Goal: Task Accomplishment & Management: Manage account settings

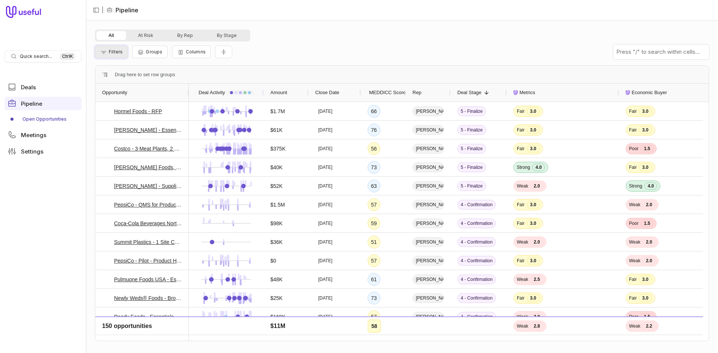
click at [118, 54] on span "Filters" at bounding box center [116, 52] width 14 height 6
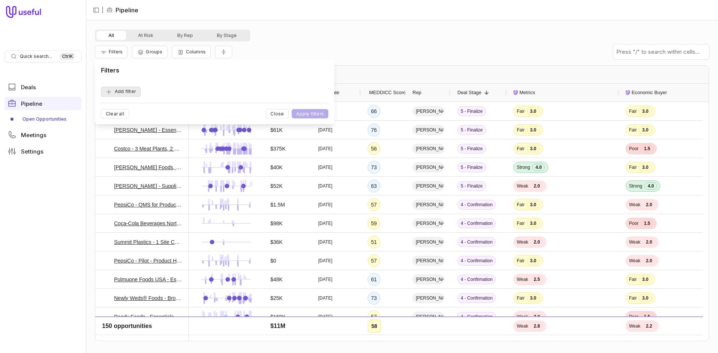
click at [126, 92] on button "Add filter" at bounding box center [121, 92] width 40 height 10
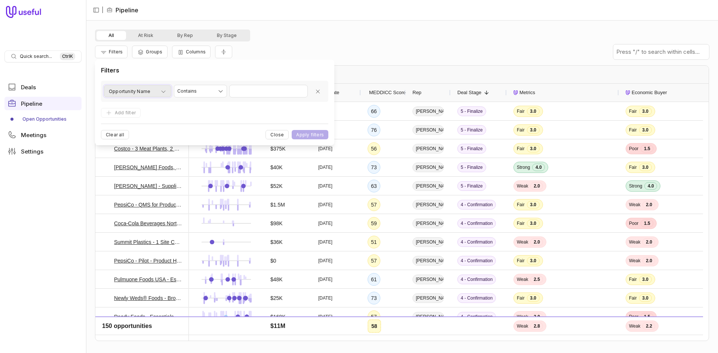
click at [129, 92] on span "Opportunity Name" at bounding box center [130, 91] width 42 height 9
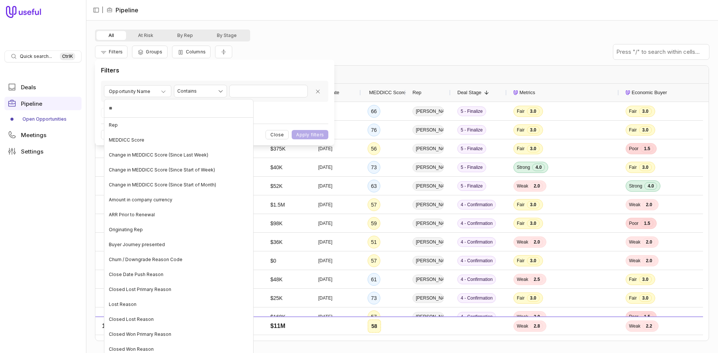
type input "***"
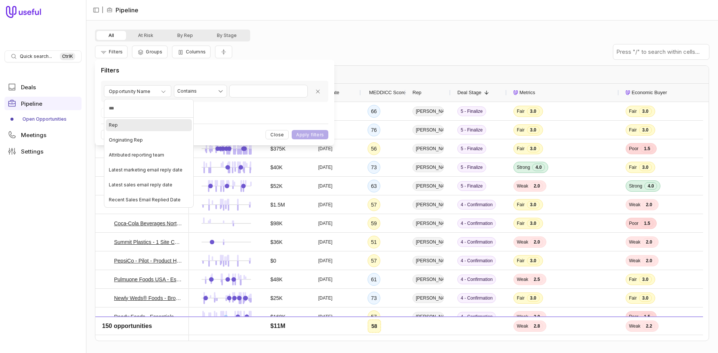
click at [128, 126] on div "Rep" at bounding box center [149, 125] width 86 height 12
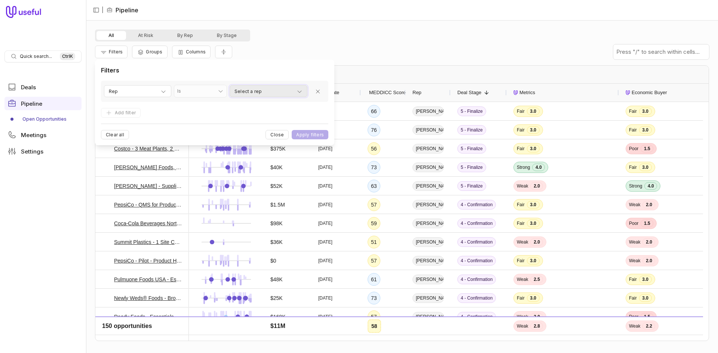
click at [255, 92] on span "Select a rep" at bounding box center [247, 91] width 27 height 9
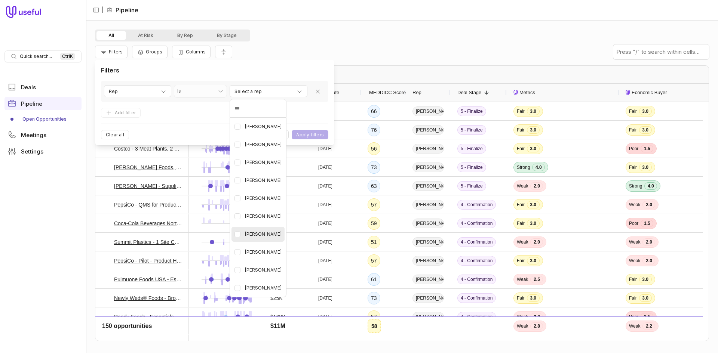
click at [269, 234] on span "[PERSON_NAME]" at bounding box center [263, 234] width 37 height 9
click at [187, 113] on html "Quick search... Ctrl K Deals Pipeline Open Opportunities Meetings Settings | Pi…" at bounding box center [359, 176] width 718 height 353
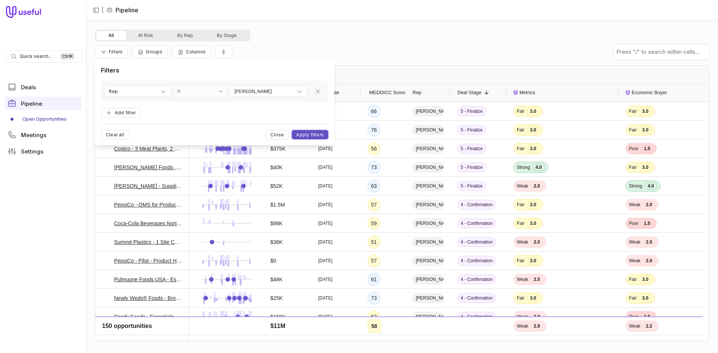
click at [304, 137] on button "Apply filters" at bounding box center [310, 134] width 37 height 9
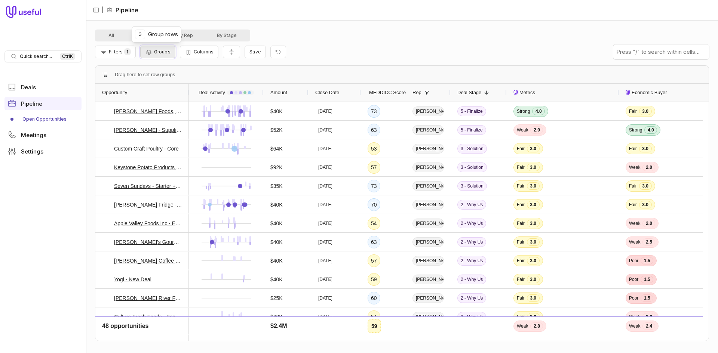
click at [168, 51] on span "Groups" at bounding box center [162, 52] width 16 height 6
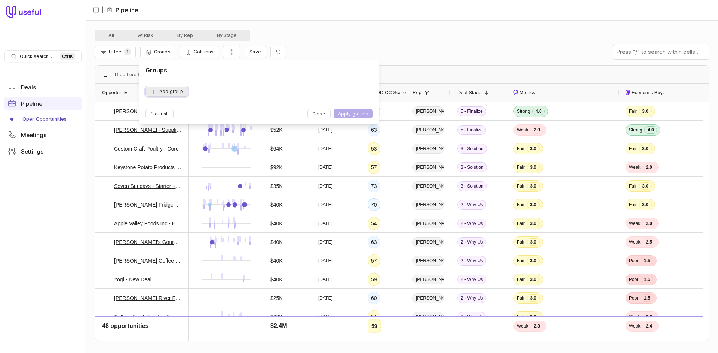
click at [179, 92] on button "Add group" at bounding box center [166, 92] width 43 height 10
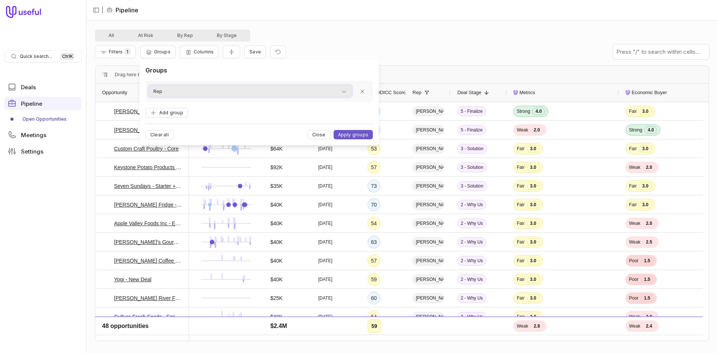
click at [179, 93] on div "Rep" at bounding box center [250, 91] width 194 height 9
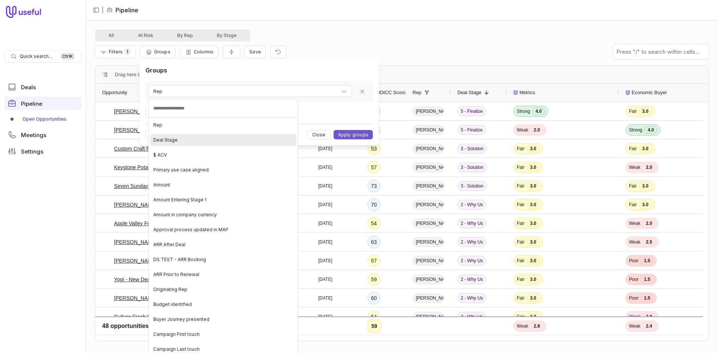
click at [174, 137] on div "Deal Stage" at bounding box center [223, 140] width 146 height 12
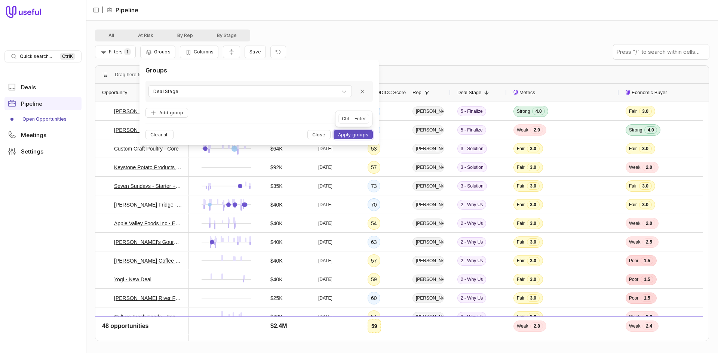
click at [344, 134] on button "Apply groups" at bounding box center [353, 134] width 39 height 9
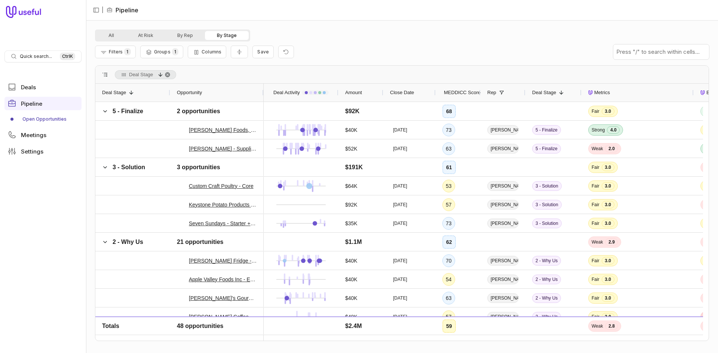
click at [457, 87] on div "MEDDICC Score" at bounding box center [457, 93] width 31 height 18
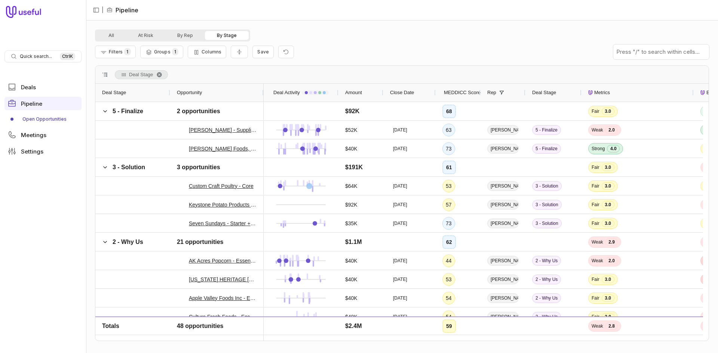
click at [457, 88] on div "MEDDICC Score" at bounding box center [457, 93] width 31 height 18
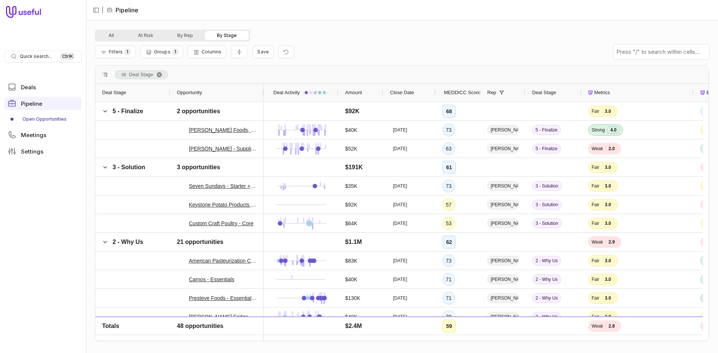
click at [457, 88] on div "MEDDICC Score" at bounding box center [457, 93] width 31 height 18
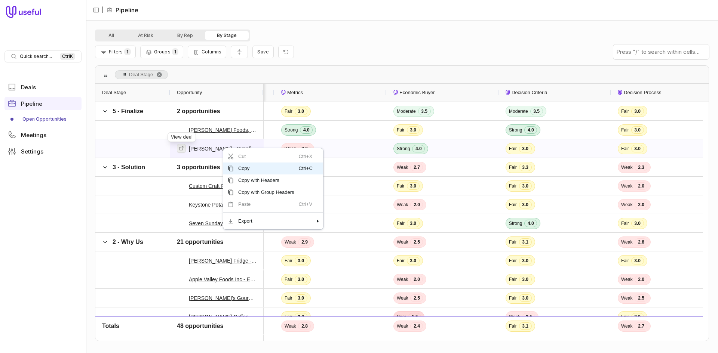
click at [184, 147] on icon at bounding box center [181, 148] width 5 height 5
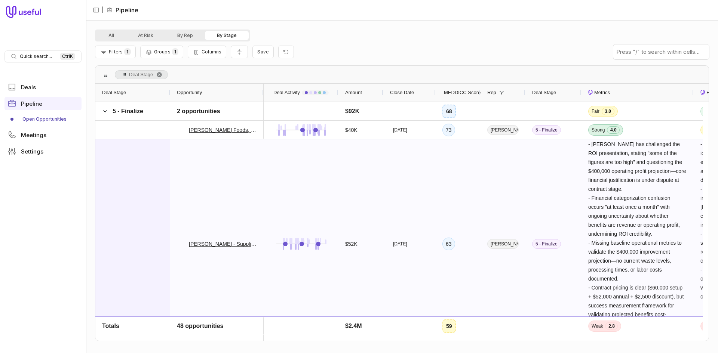
click at [141, 197] on div at bounding box center [132, 243] width 75 height 209
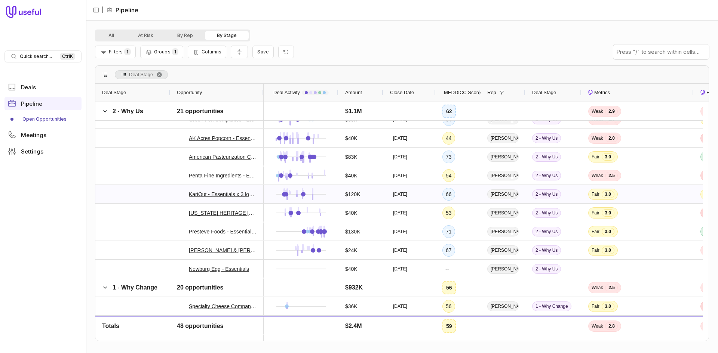
scroll to position [407, 0]
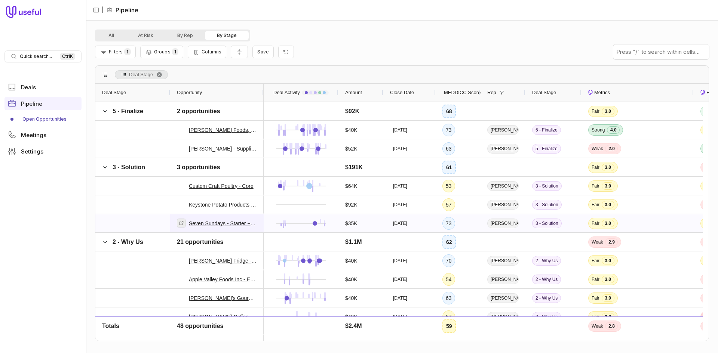
click at [183, 226] on icon at bounding box center [181, 223] width 5 height 5
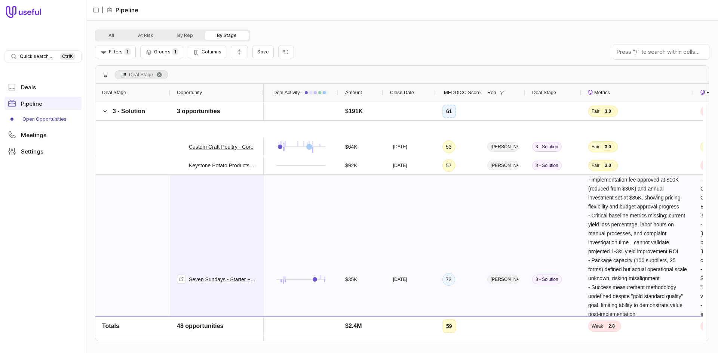
scroll to position [75, 0]
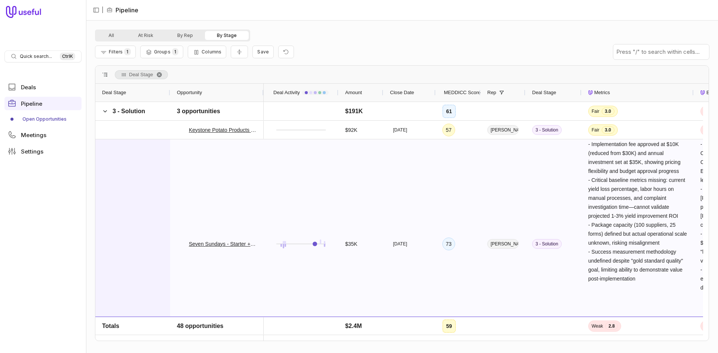
click at [141, 199] on div at bounding box center [132, 243] width 75 height 209
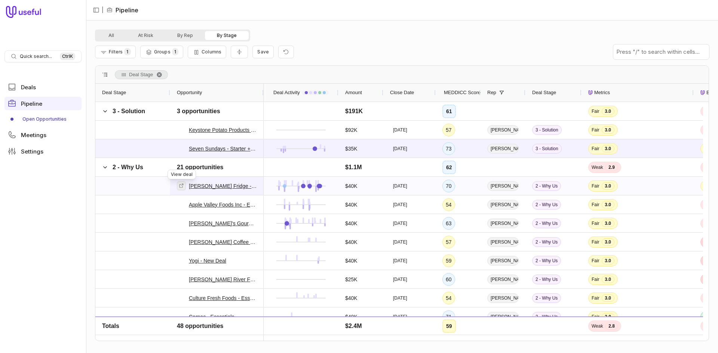
click at [182, 188] on icon at bounding box center [181, 185] width 5 height 5
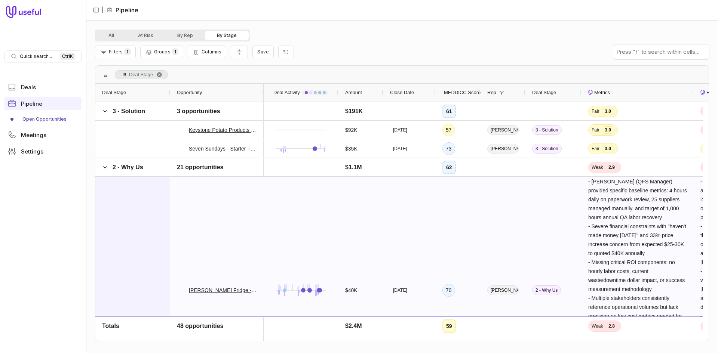
click at [166, 245] on div at bounding box center [132, 290] width 75 height 227
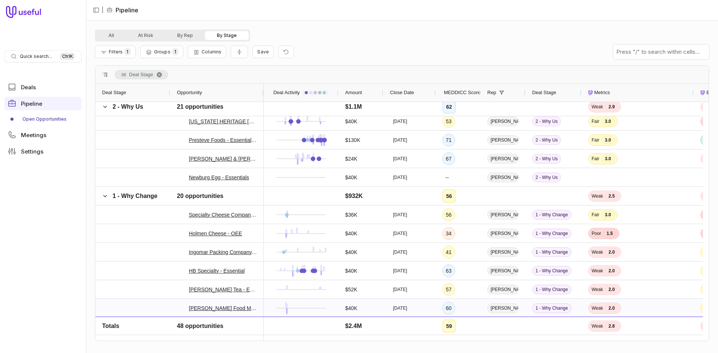
scroll to position [449, 0]
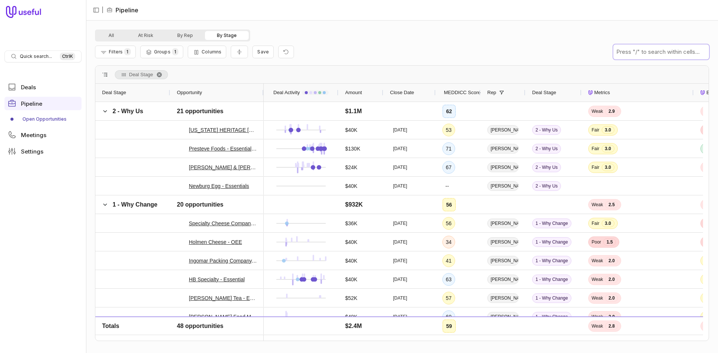
click at [647, 48] on input "text" at bounding box center [661, 52] width 96 height 15
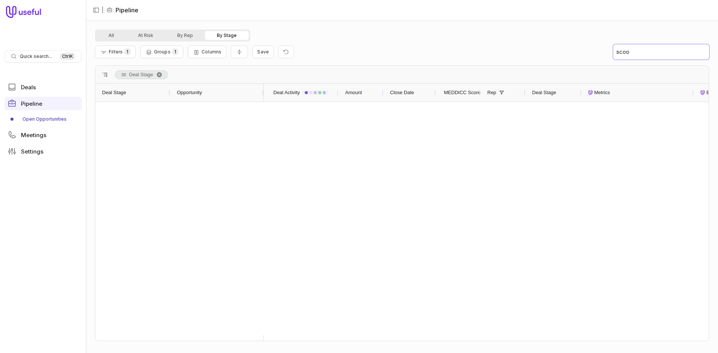
scroll to position [0, 0]
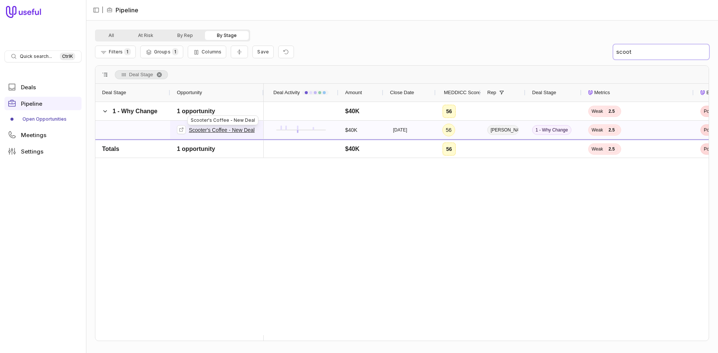
type input "scoot"
click at [232, 130] on link "Scooter's Coffee - New Deal" at bounding box center [222, 130] width 66 height 9
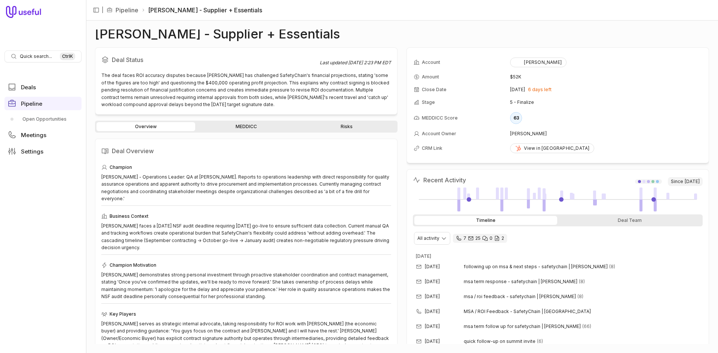
click at [258, 125] on link "MEDDICC" at bounding box center [246, 126] width 99 height 9
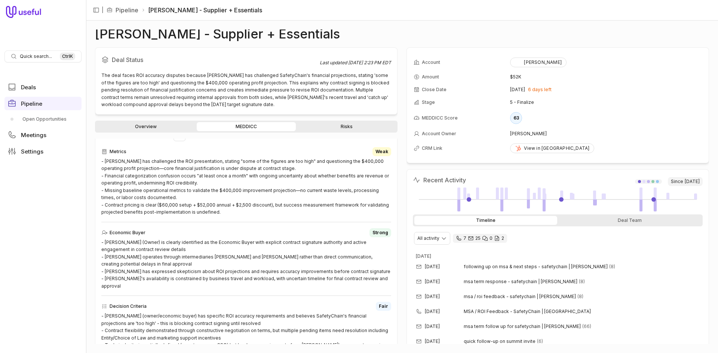
scroll to position [37, 0]
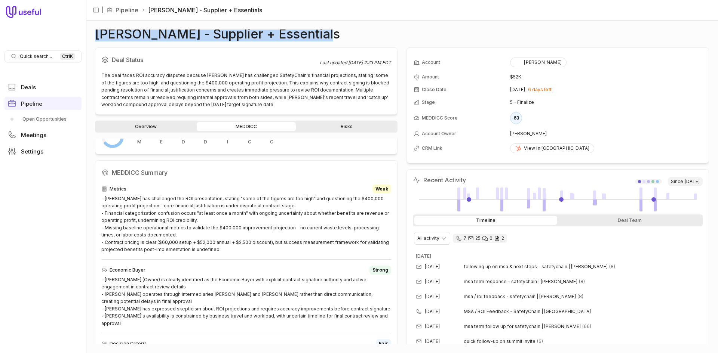
drag, startPoint x: 97, startPoint y: 33, endPoint x: 334, endPoint y: 39, distance: 236.8
click at [334, 39] on div "Tipton Mills - Supplier + Essentials Deal Status Last updated Sep 24, 2025, 2:2…" at bounding box center [402, 187] width 614 height 315
copy h1 "[PERSON_NAME] - Supplier + Essentials"
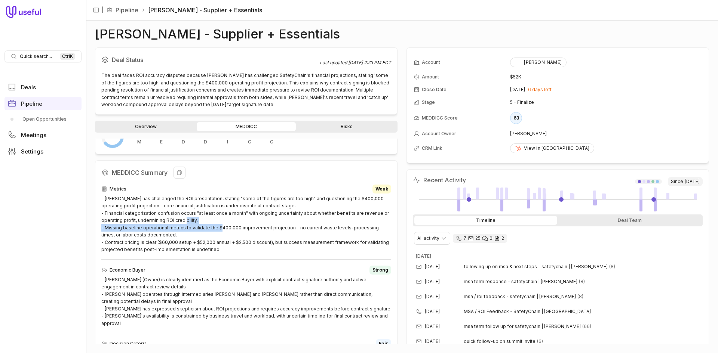
drag, startPoint x: 236, startPoint y: 227, endPoint x: 101, endPoint y: 229, distance: 135.8
copy div "- Missing baseline operational metrics to validate the $400,000"
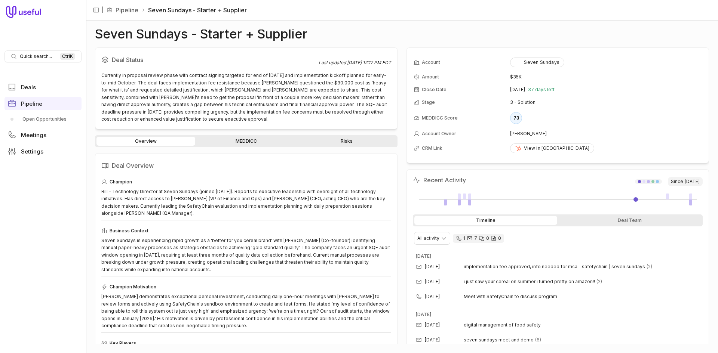
click at [366, 139] on link "Risks" at bounding box center [346, 141] width 99 height 9
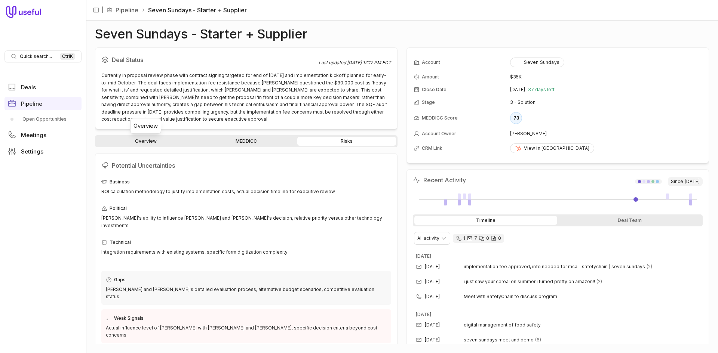
click at [163, 141] on link "Overview" at bounding box center [145, 141] width 99 height 9
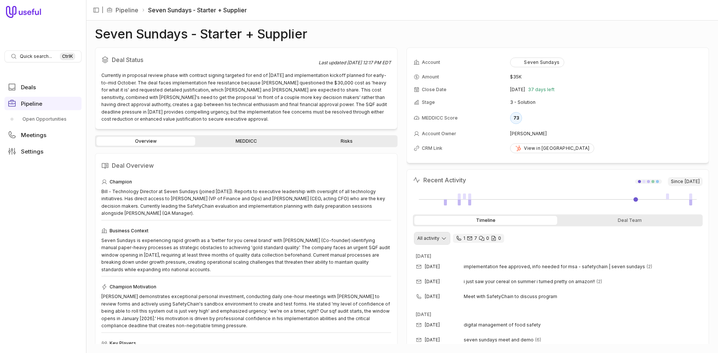
click at [435, 242] on html "Quick search... Ctrl K Deals Pipeline Open Opportunities Meetings Settings | Pi…" at bounding box center [359, 176] width 718 height 353
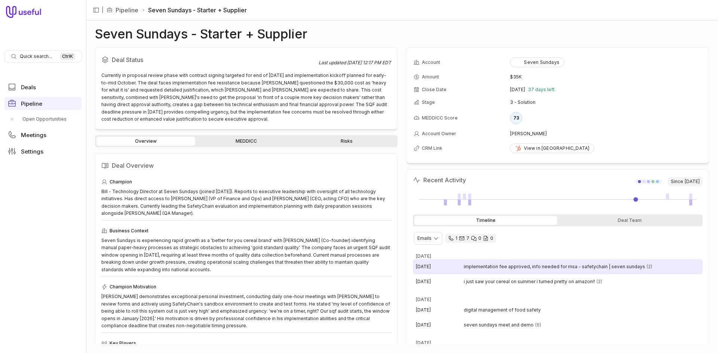
click at [512, 270] on span "implementation fee approved, info needed for msa - safetychain | seven sundays" at bounding box center [554, 267] width 181 height 6
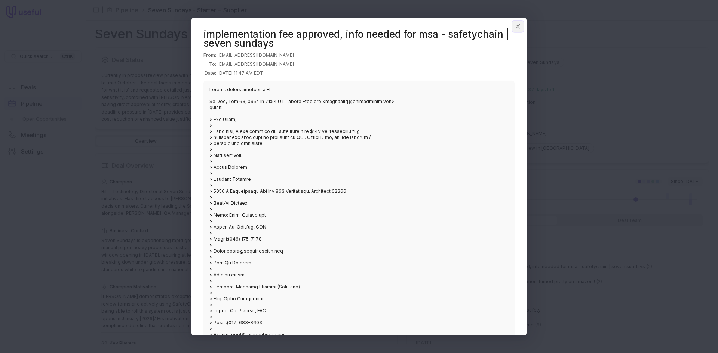
click at [520, 24] on icon "Close" at bounding box center [518, 26] width 7 height 7
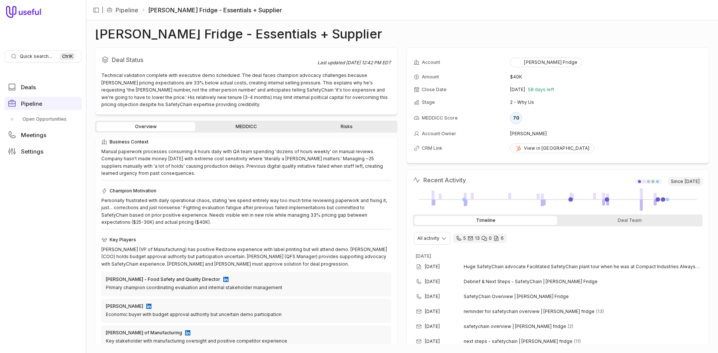
scroll to position [75, 0]
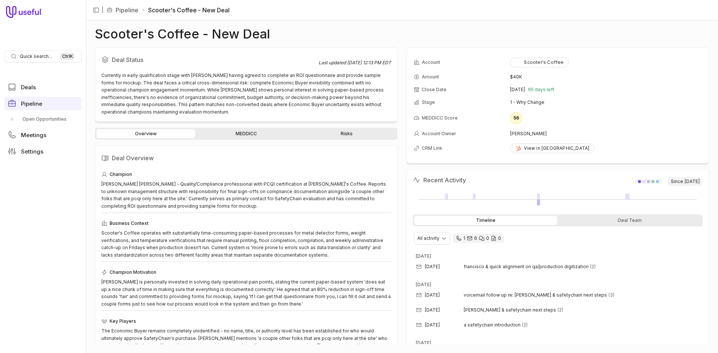
click at [288, 134] on link "MEDDICC" at bounding box center [246, 133] width 99 height 9
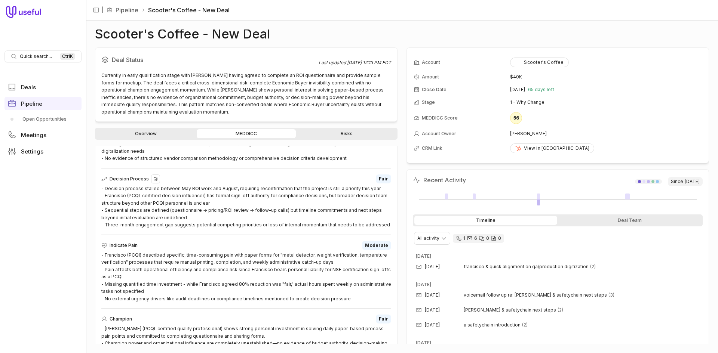
scroll to position [337, 0]
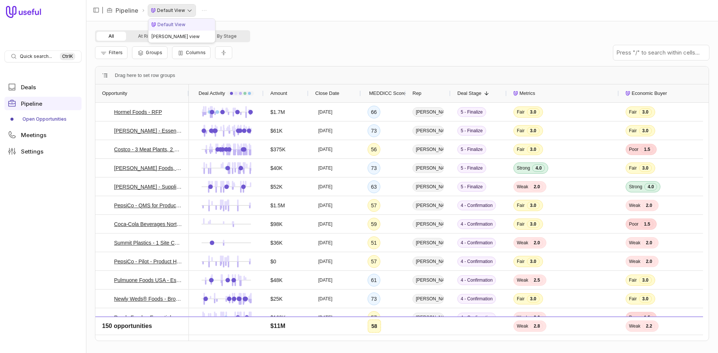
click at [173, 12] on html "Quick search... Ctrl K Deals Pipeline Open Opportunities Meetings Settings | Pi…" at bounding box center [359, 176] width 718 height 353
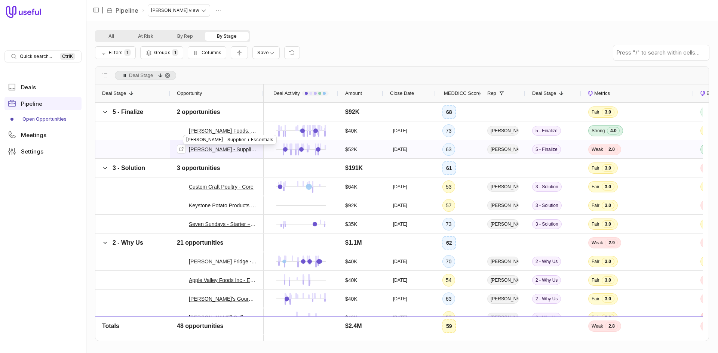
click at [231, 151] on link "[PERSON_NAME] - Supplier + Essentials" at bounding box center [223, 149] width 68 height 9
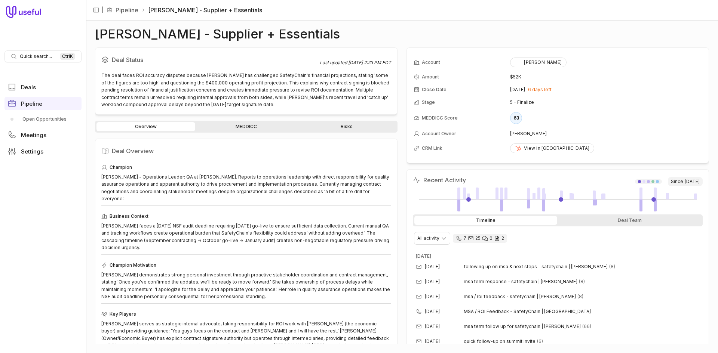
click at [347, 127] on link "Risks" at bounding box center [346, 126] width 99 height 9
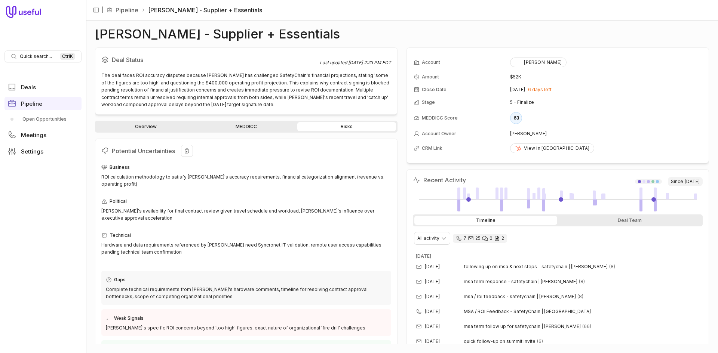
scroll to position [37, 0]
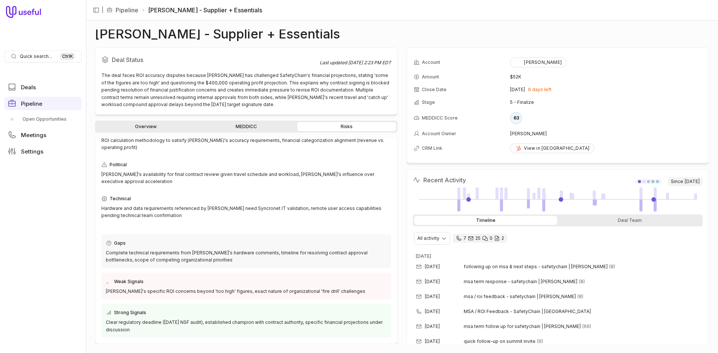
click at [257, 126] on link "MEDDICC" at bounding box center [246, 126] width 99 height 9
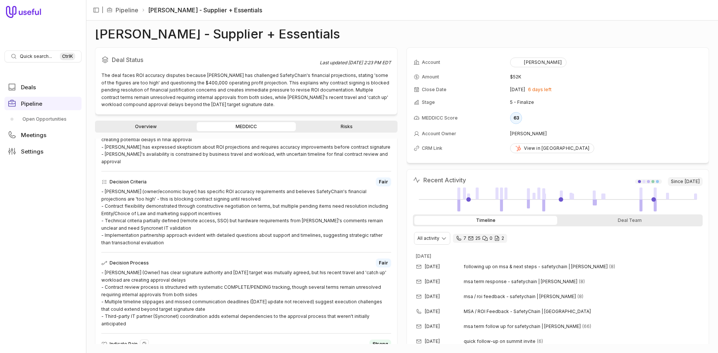
scroll to position [186, 0]
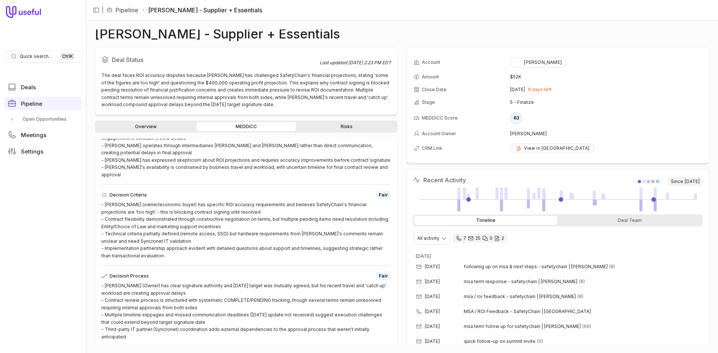
click at [352, 128] on link "Risks" at bounding box center [346, 126] width 99 height 9
